Goal: Task Accomplishment & Management: Use online tool/utility

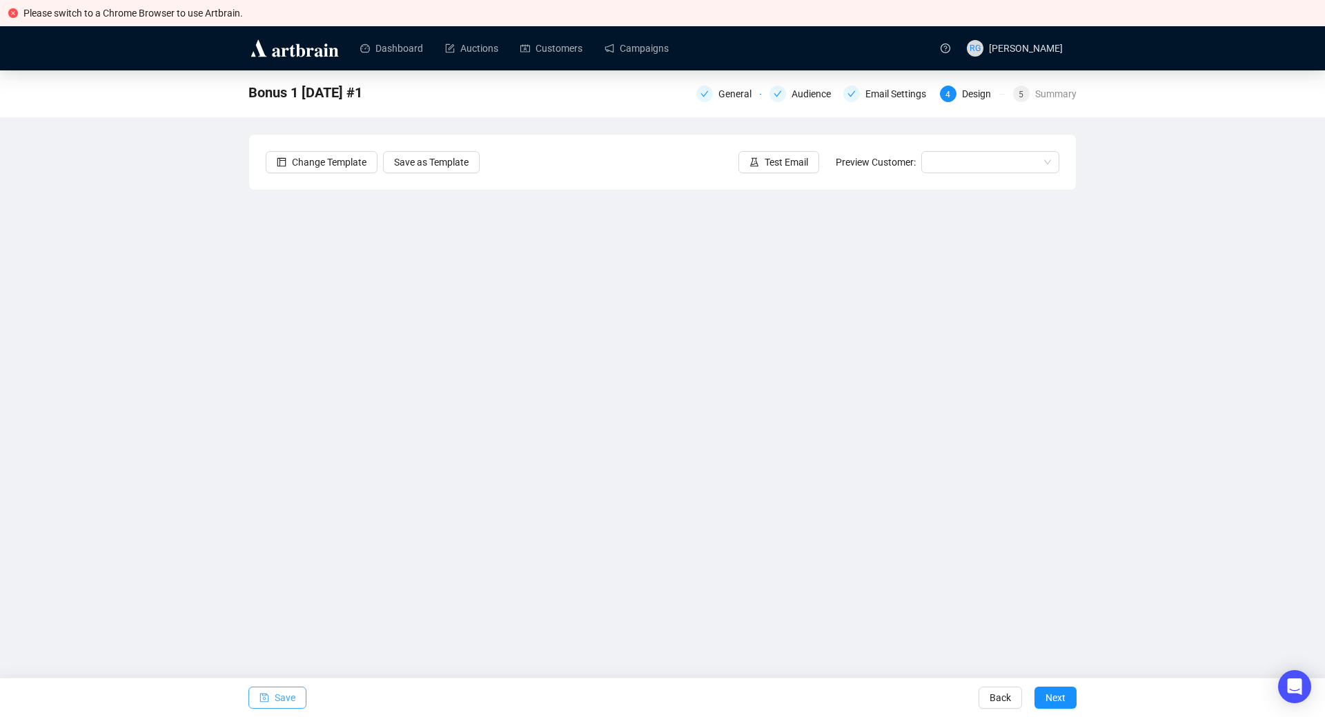
click at [259, 699] on icon "save" at bounding box center [264, 698] width 10 height 10
click at [476, 47] on link "Auctions" at bounding box center [471, 48] width 53 height 36
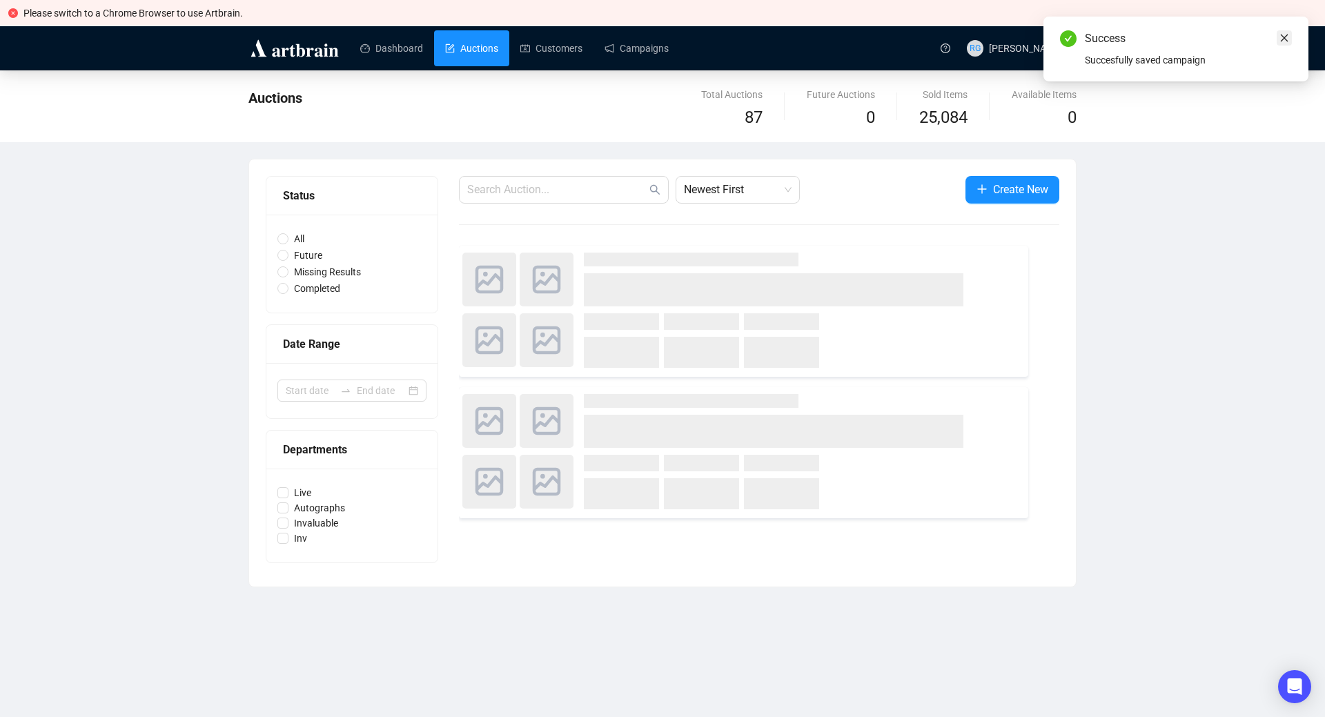
click at [1289, 32] on link "Close" at bounding box center [1283, 37] width 15 height 15
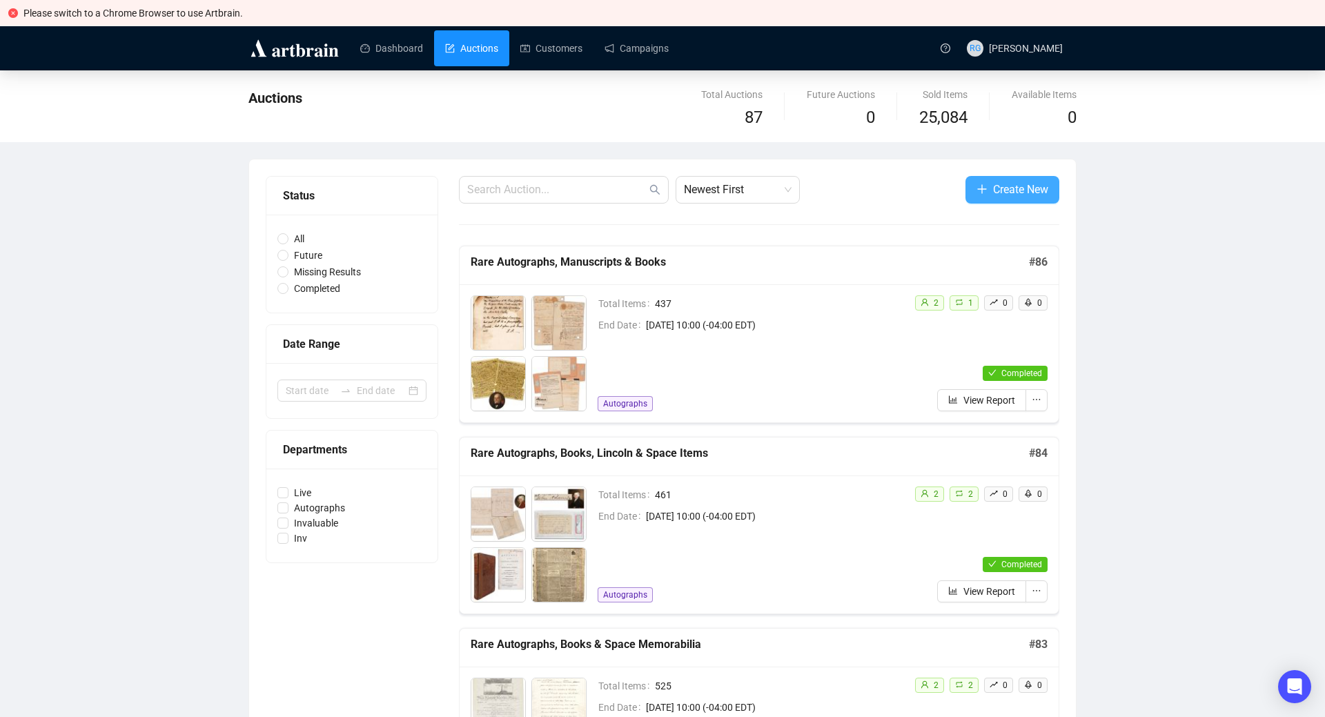
click at [1007, 188] on span "Create New" at bounding box center [1020, 189] width 55 height 17
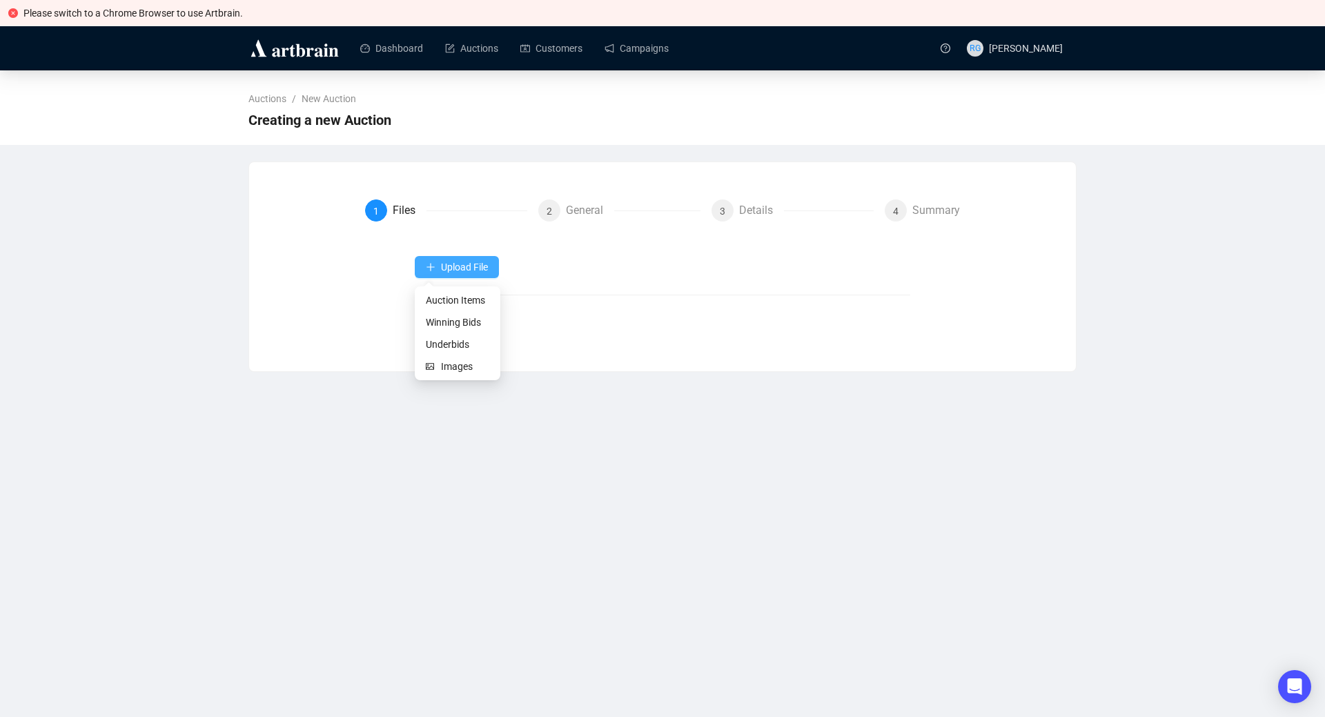
click at [451, 270] on span "Upload File" at bounding box center [464, 266] width 47 height 11
click at [454, 296] on span "Auction Items" at bounding box center [457, 300] width 63 height 15
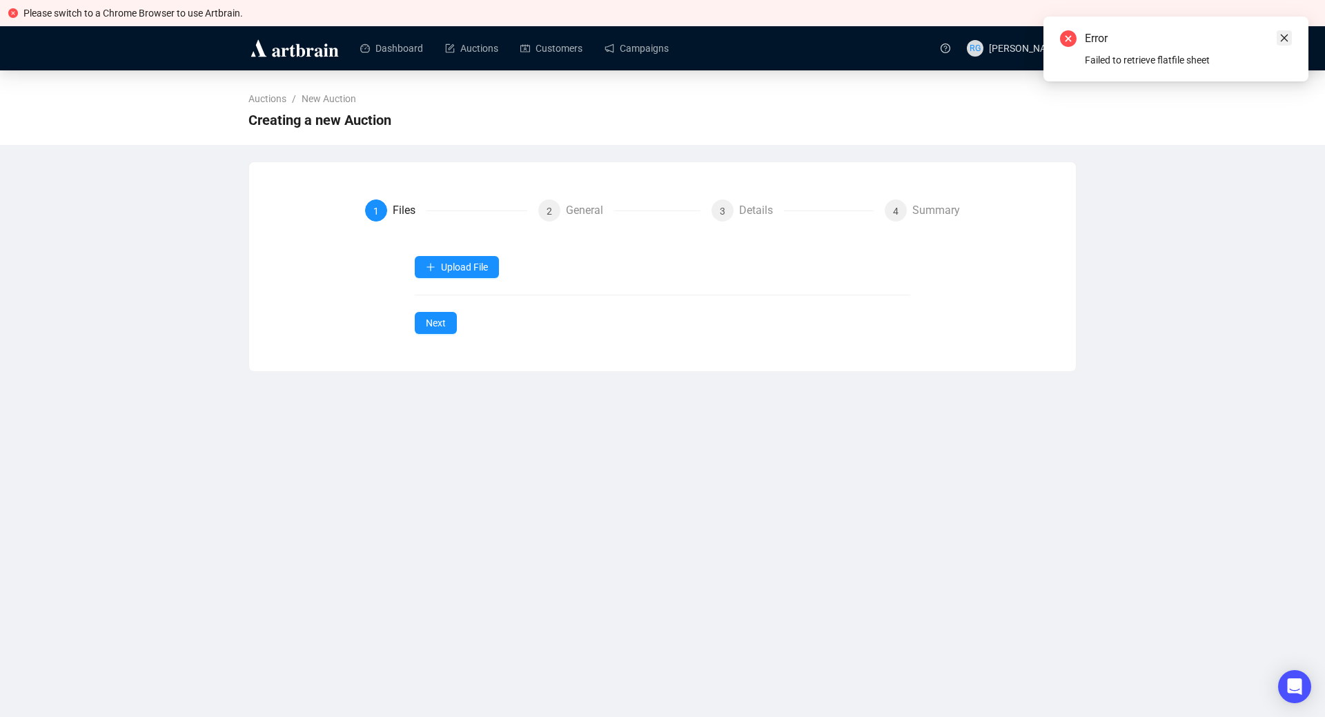
click at [1285, 38] on icon "close" at bounding box center [1284, 38] width 10 height 10
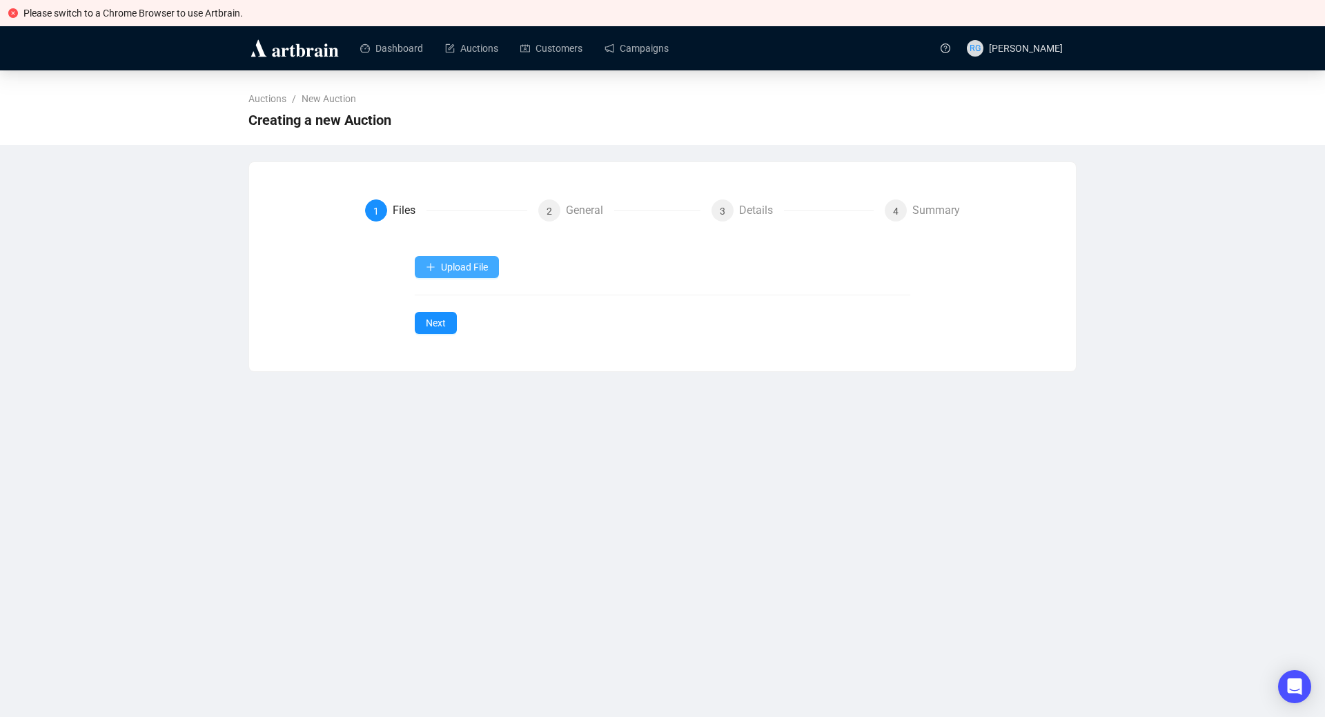
click at [440, 271] on button "Upload File" at bounding box center [457, 267] width 84 height 22
click at [448, 299] on span "Auction Items" at bounding box center [457, 300] width 63 height 15
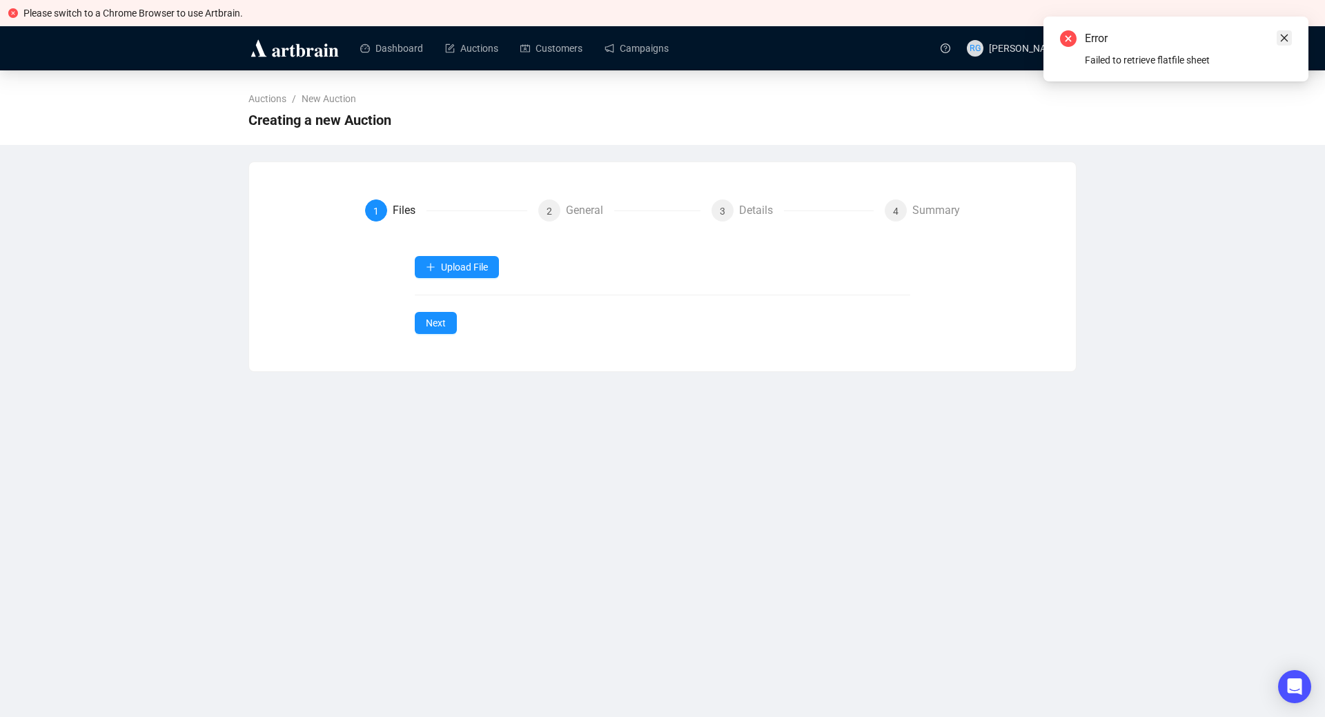
click at [1284, 39] on icon "close" at bounding box center [1284, 38] width 10 height 10
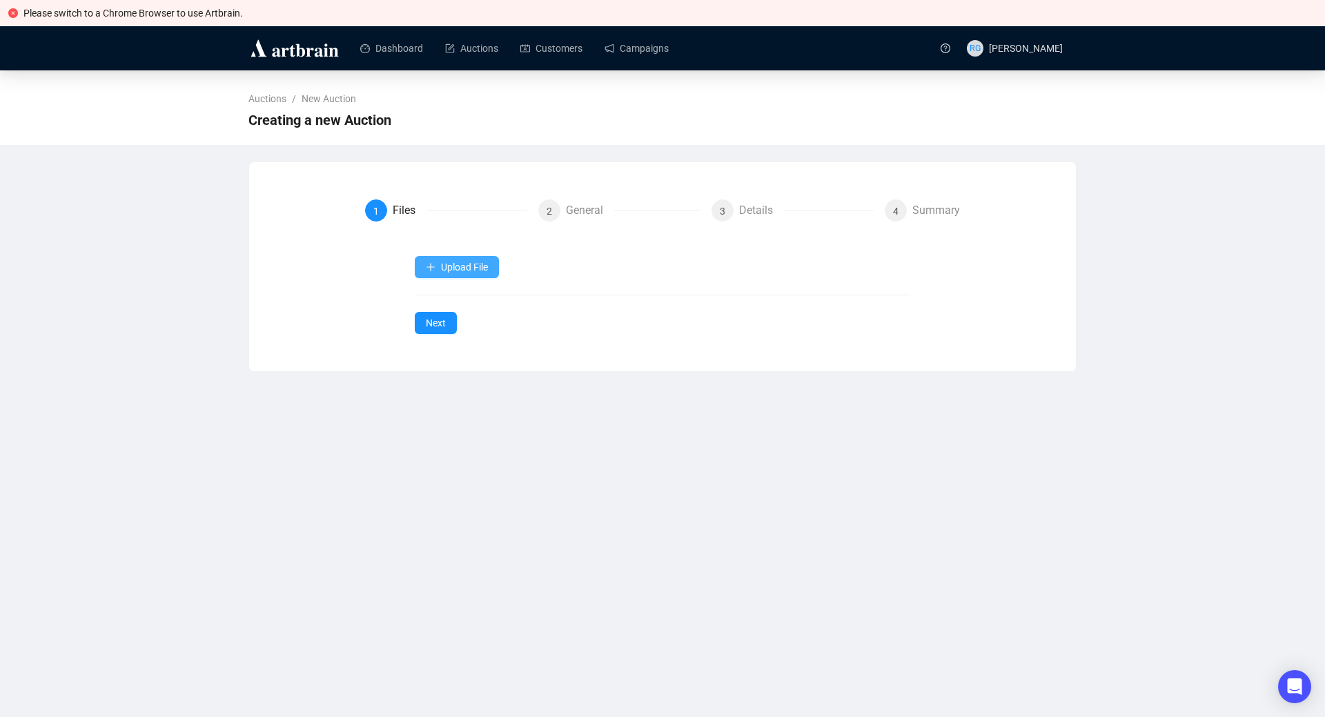
click at [442, 273] on span "Upload File" at bounding box center [464, 266] width 47 height 11
click at [455, 365] on span "Images" at bounding box center [465, 366] width 48 height 15
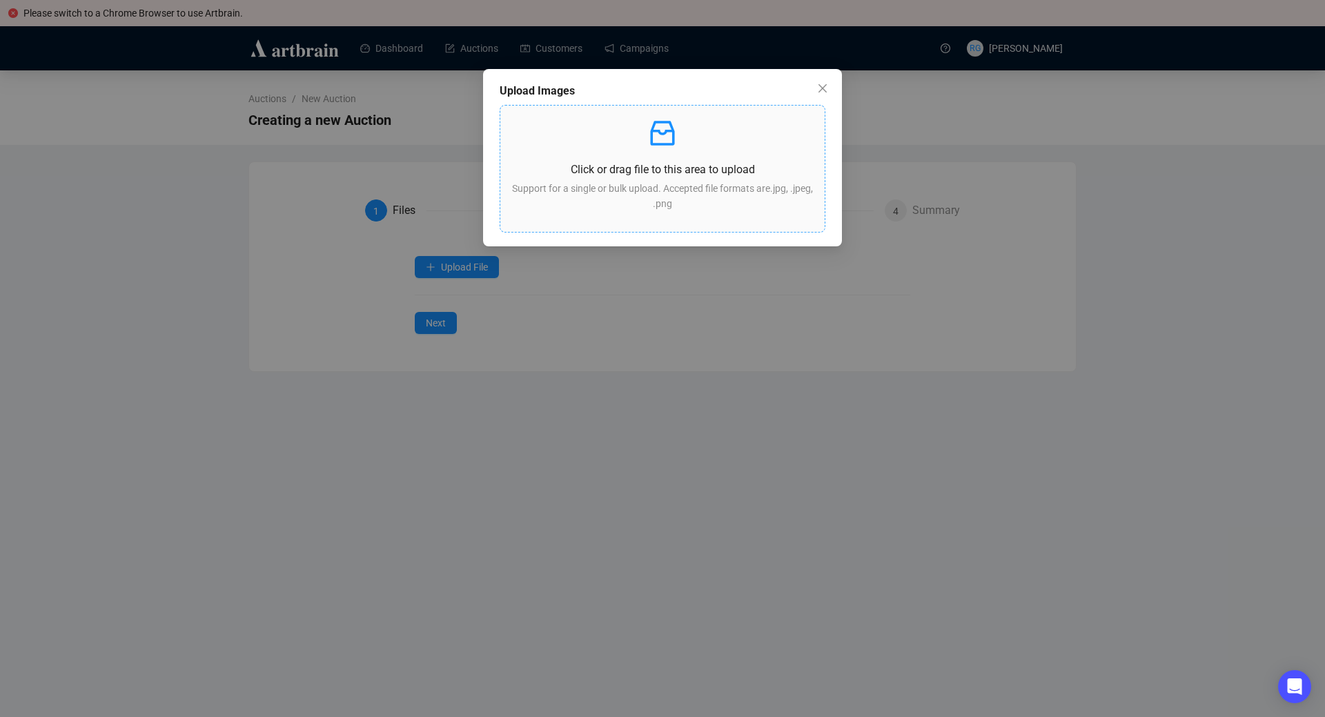
click at [658, 174] on p "Click or drag file to this area to upload" at bounding box center [662, 169] width 302 height 17
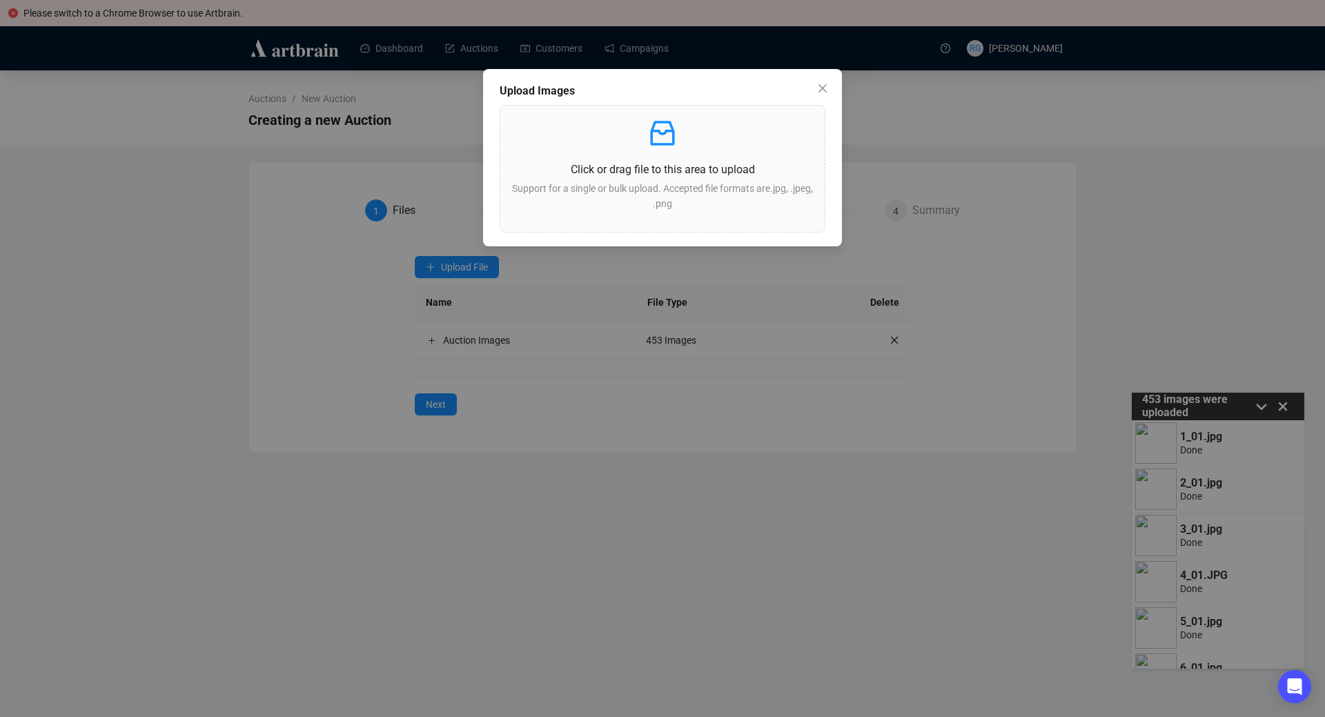
click at [1283, 408] on div "Upload Images Click or drag file to this area to upload Support for a single or…" at bounding box center [662, 358] width 1325 height 717
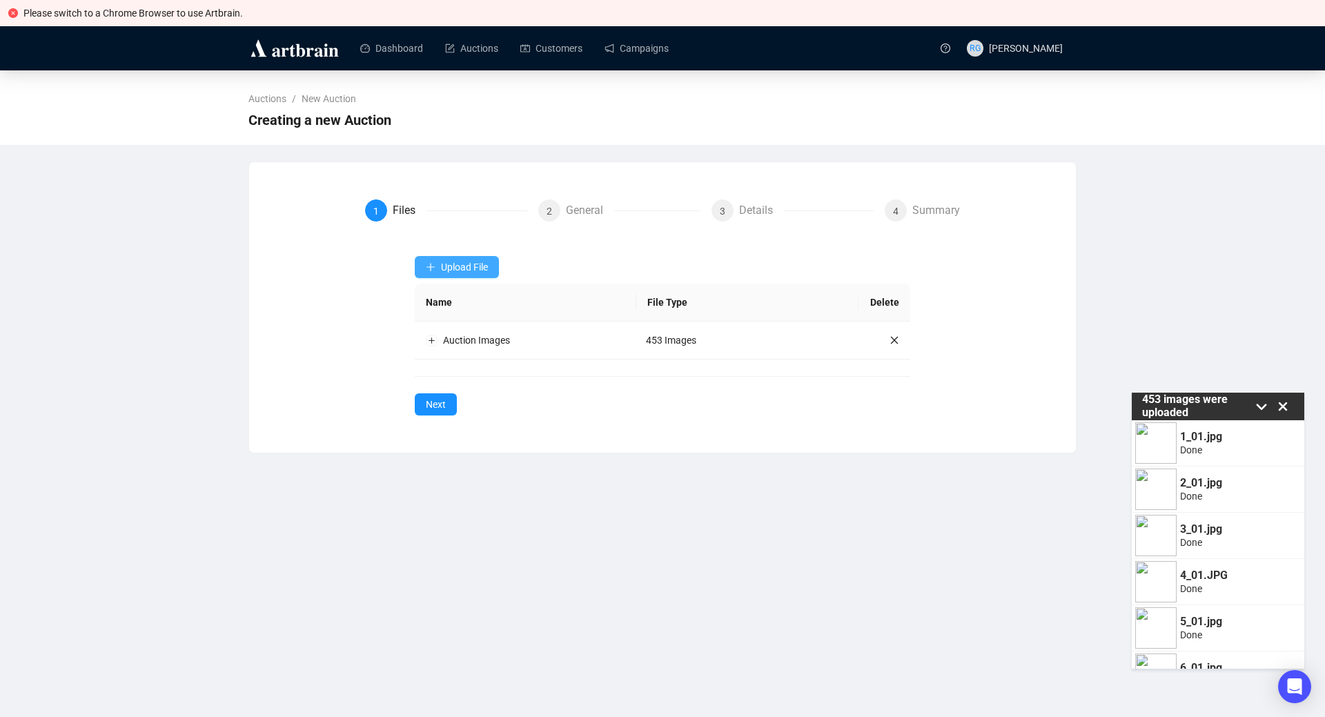
click at [469, 263] on span "Upload File" at bounding box center [464, 266] width 47 height 11
click at [468, 300] on span "Auction Items" at bounding box center [457, 300] width 63 height 15
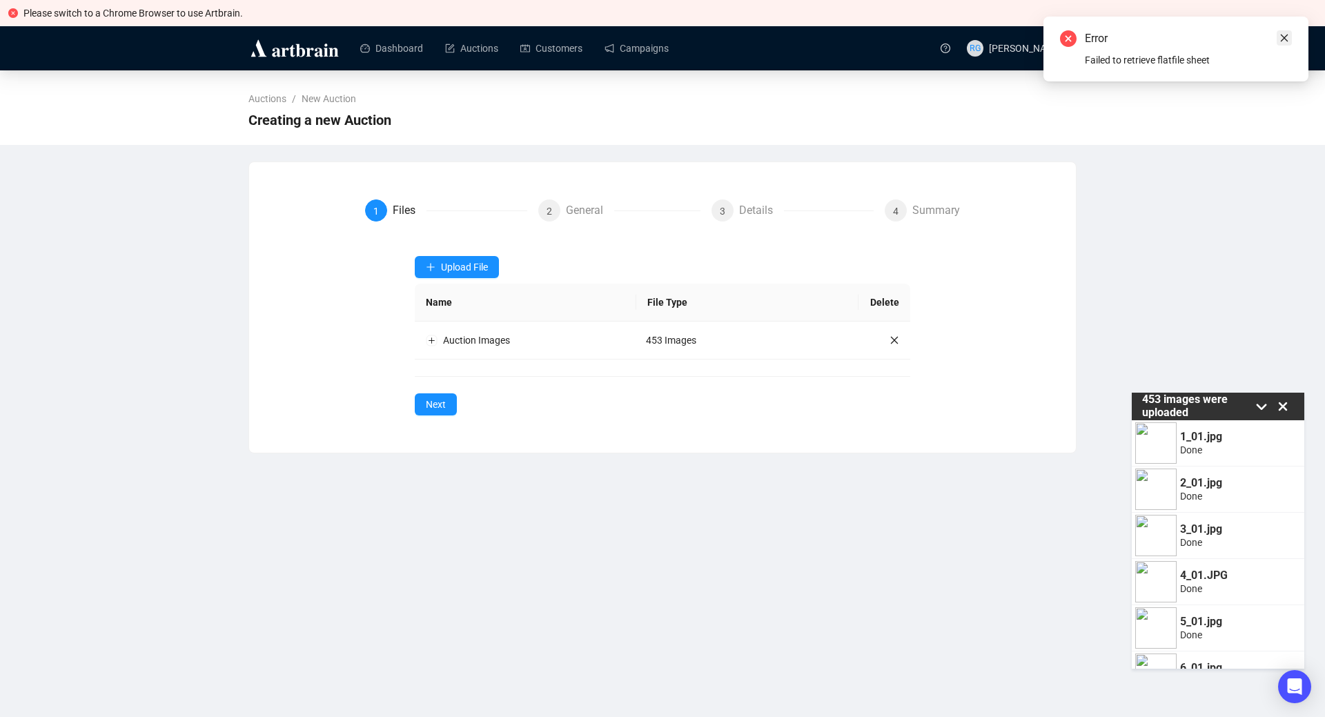
click at [1282, 34] on icon "close" at bounding box center [1284, 38] width 10 height 10
